Goal: Task Accomplishment & Management: Manage account settings

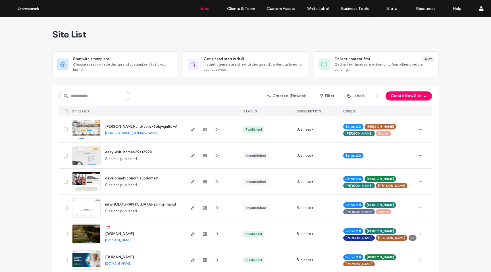
click at [96, 98] on input at bounding box center [94, 96] width 71 height 10
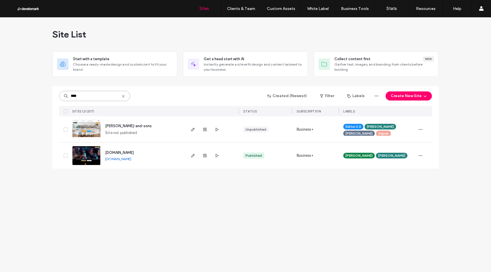
type input "****"
click at [84, 159] on img at bounding box center [87, 165] width 28 height 39
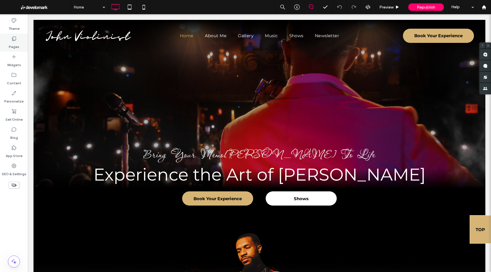
click at [18, 42] on label "Pages" at bounding box center [14, 46] width 11 height 8
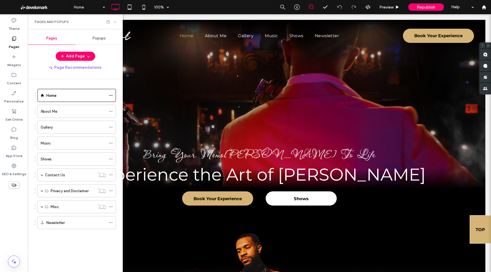
click at [114, 23] on icon at bounding box center [115, 22] width 4 height 4
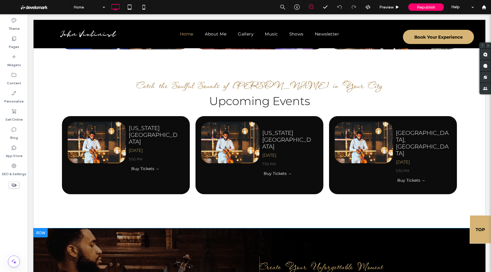
scroll to position [1077, 0]
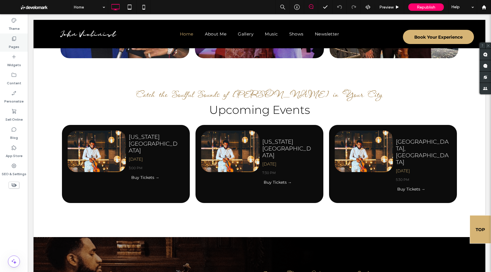
click at [20, 44] on div "Pages" at bounding box center [14, 43] width 28 height 18
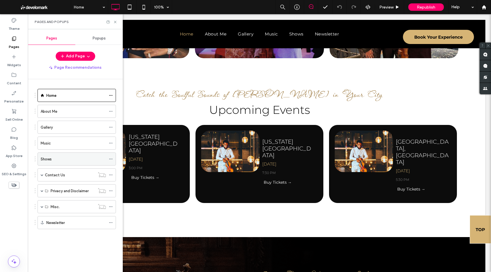
click at [70, 159] on div "Shows" at bounding box center [73, 159] width 65 height 6
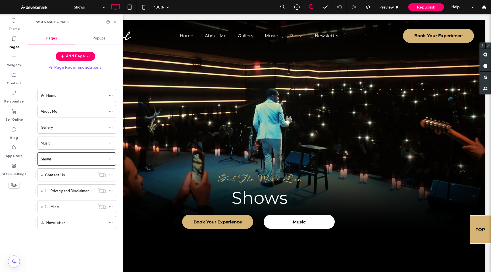
scroll to position [0, 0]
click at [115, 22] on icon at bounding box center [115, 22] width 4 height 4
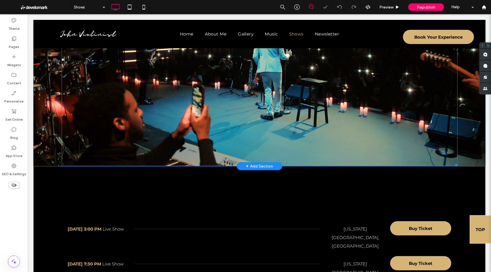
scroll to position [159, 0]
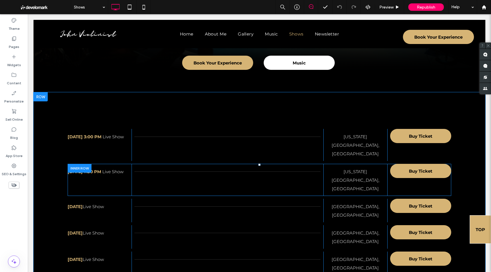
click at [73, 164] on div at bounding box center [80, 168] width 24 height 9
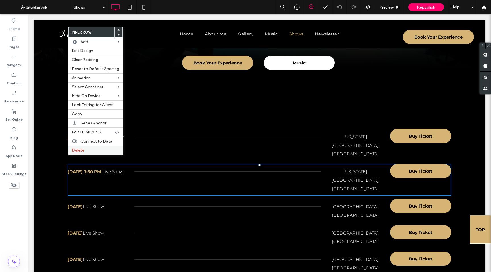
click at [74, 151] on span "Delete" at bounding box center [78, 150] width 13 height 5
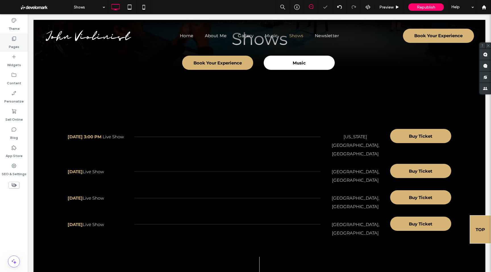
click at [17, 43] on label "Pages" at bounding box center [14, 46] width 11 height 8
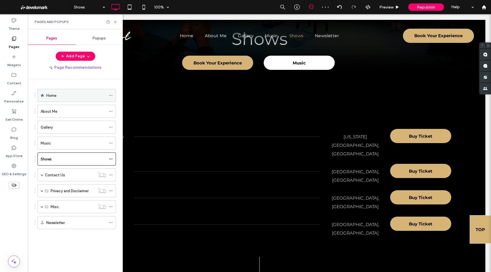
click at [55, 95] on label "Home" at bounding box center [51, 96] width 10 height 10
click at [114, 22] on icon at bounding box center [115, 22] width 4 height 4
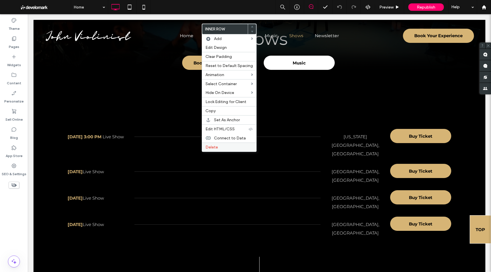
click at [212, 148] on span "Delete" at bounding box center [212, 147] width 13 height 5
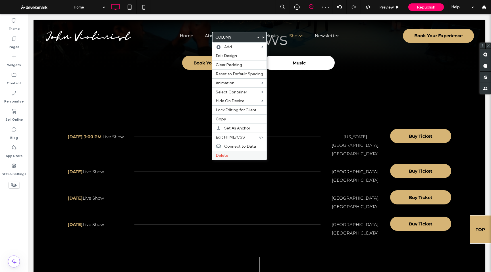
drag, startPoint x: 214, startPoint y: 157, endPoint x: 217, endPoint y: 156, distance: 3.3
click at [217, 156] on div "Delete" at bounding box center [239, 155] width 54 height 9
click at [217, 156] on span "Delete" at bounding box center [222, 155] width 13 height 5
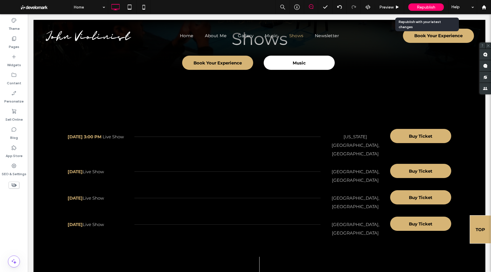
click at [423, 7] on span "Republish" at bounding box center [426, 7] width 18 height 5
